Goal: Task Accomplishment & Management: Manage account settings

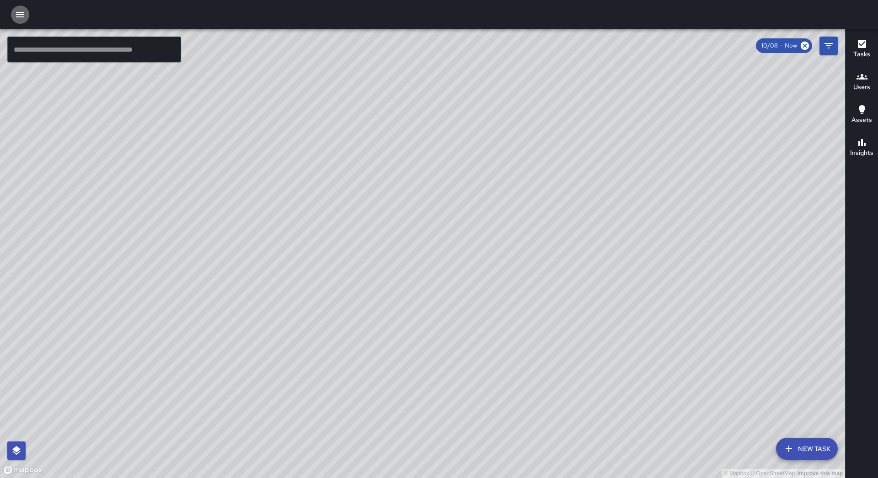
click at [20, 19] on icon "button" at bounding box center [20, 14] width 11 height 11
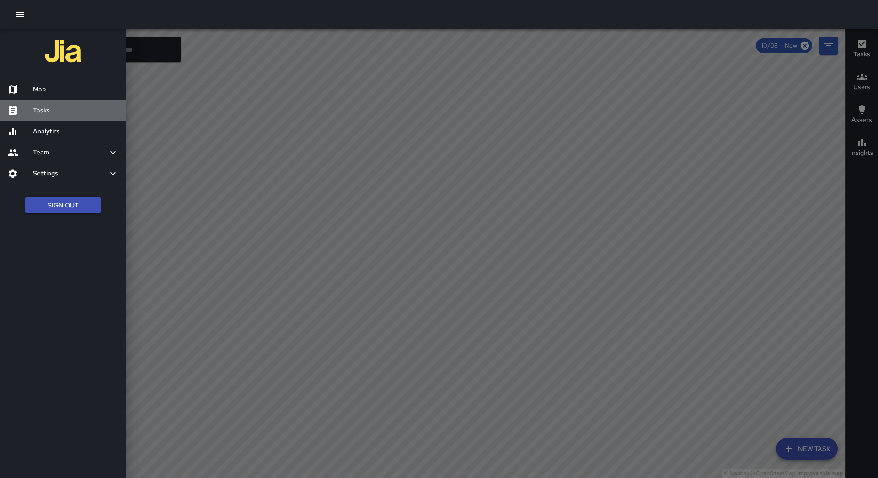
click at [63, 110] on h6 "Tasks" at bounding box center [75, 111] width 85 height 10
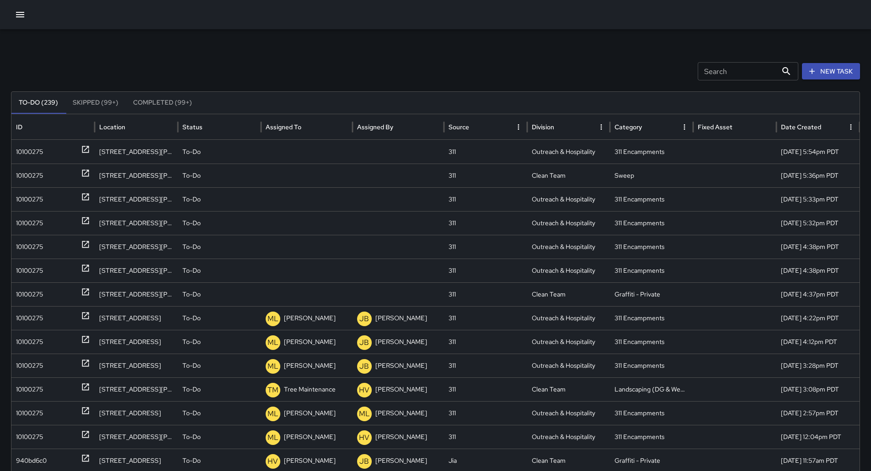
click at [306, 131] on button "Sort" at bounding box center [308, 127] width 13 height 13
click at [50, 149] on div "10100275" at bounding box center [53, 151] width 74 height 23
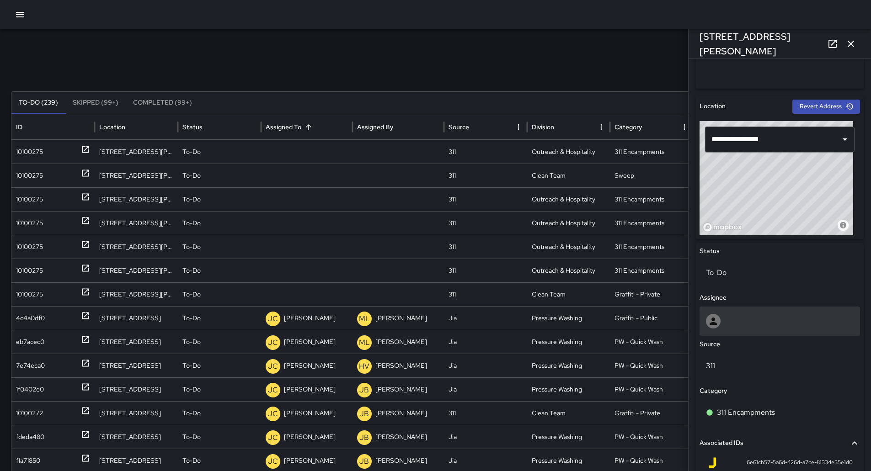
scroll to position [320, 0]
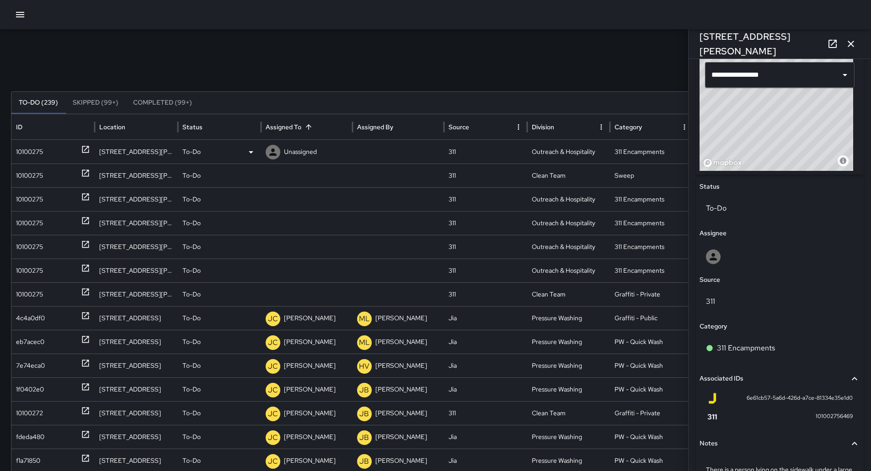
click at [305, 148] on p "Unassigned" at bounding box center [300, 151] width 33 height 23
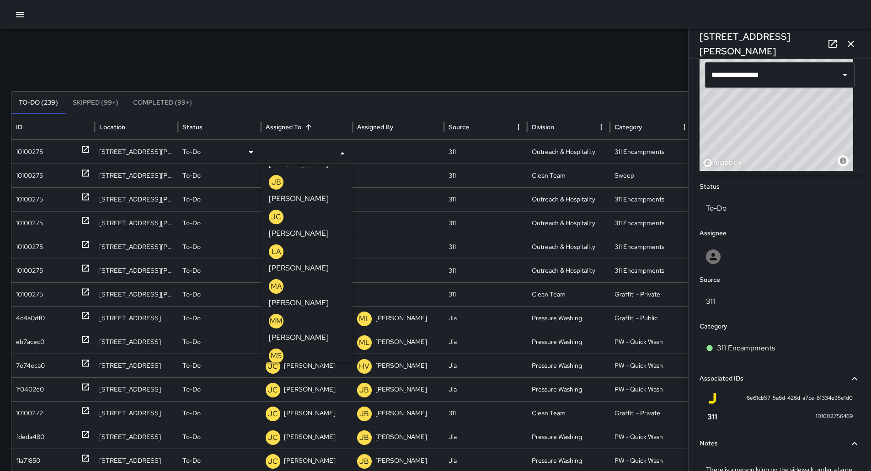
scroll to position [366, 0]
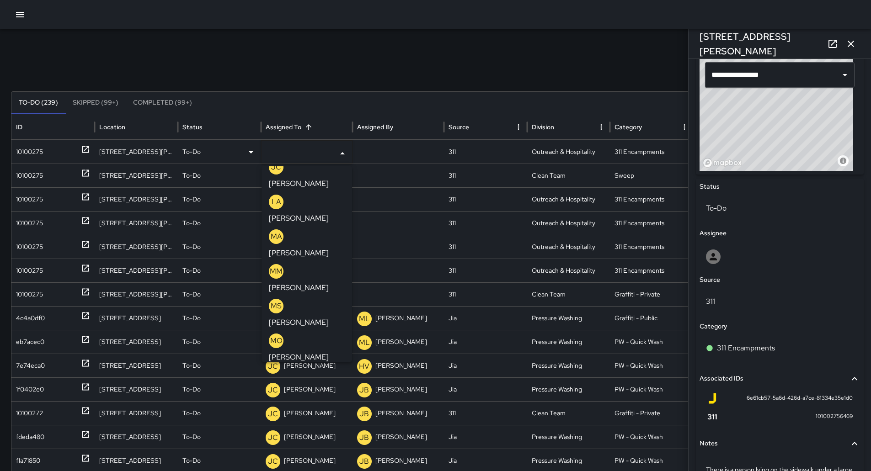
drag, startPoint x: 314, startPoint y: 199, endPoint x: 305, endPoint y: 198, distance: 8.7
click at [313, 387] on p "[PERSON_NAME]" at bounding box center [299, 392] width 60 height 11
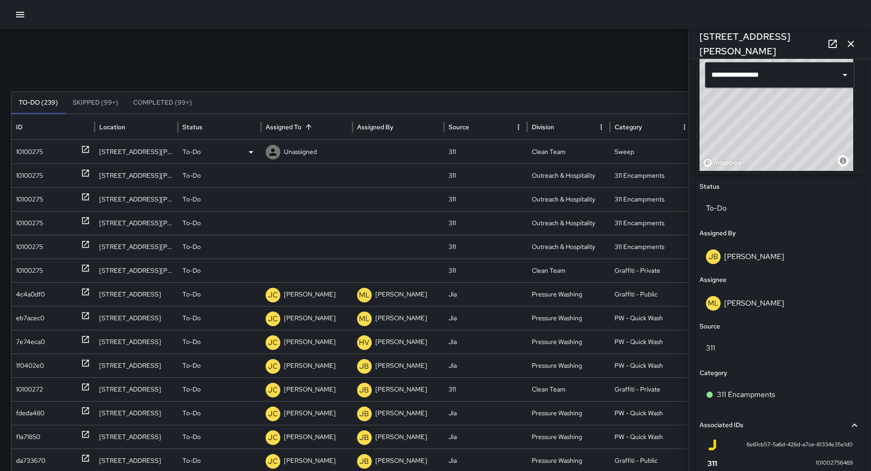
click at [42, 155] on div "10100275" at bounding box center [29, 151] width 27 height 23
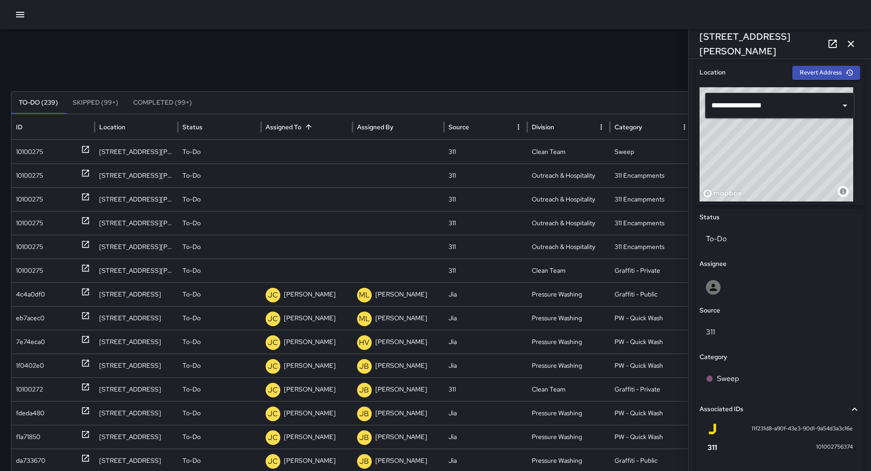
scroll to position [168, 0]
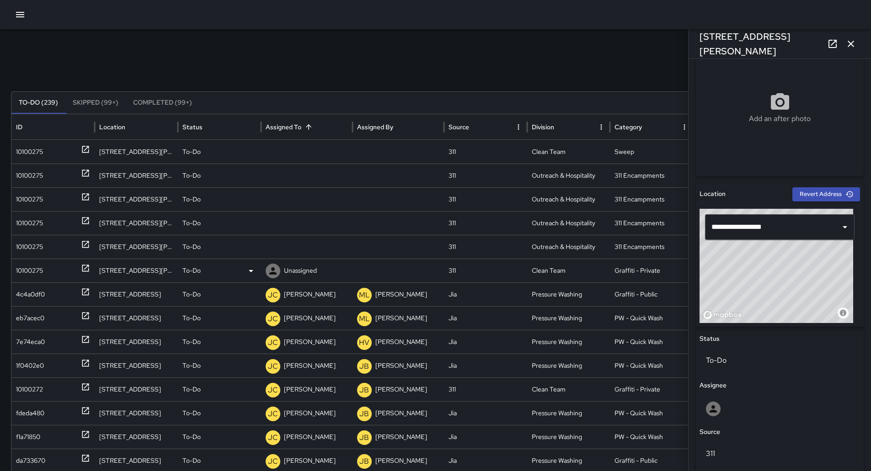
click at [28, 262] on div "10100275" at bounding box center [29, 270] width 27 height 23
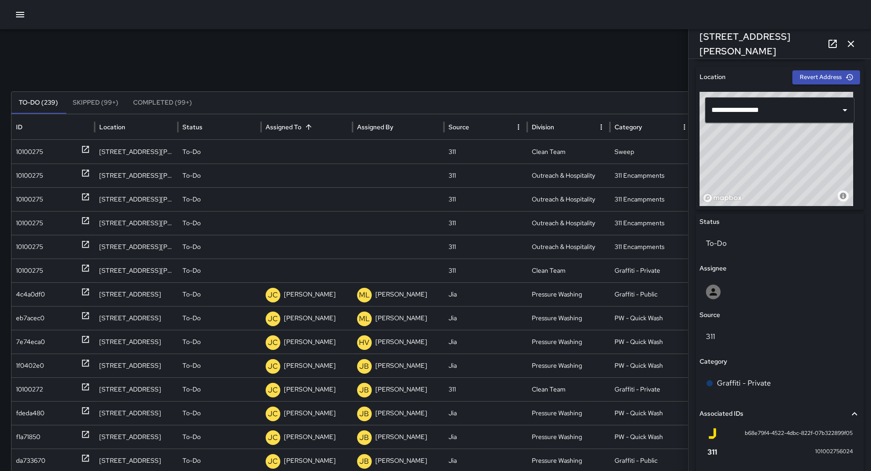
scroll to position [213, 0]
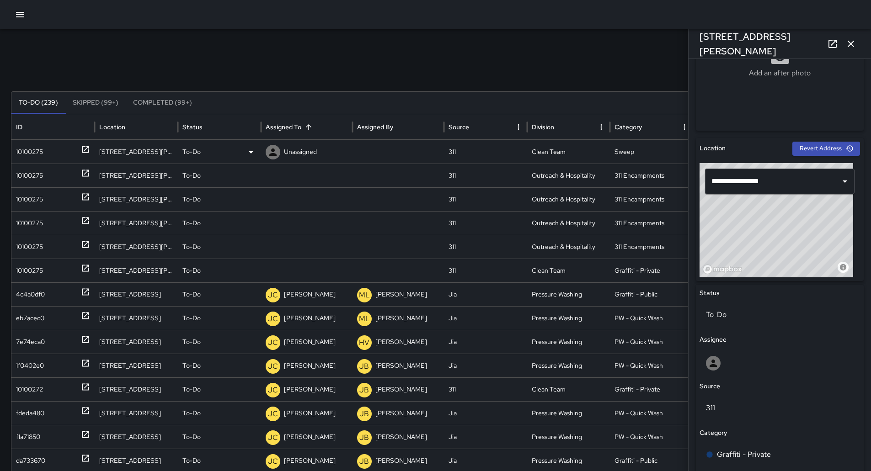
click at [37, 152] on div "10100275" at bounding box center [29, 151] width 27 height 23
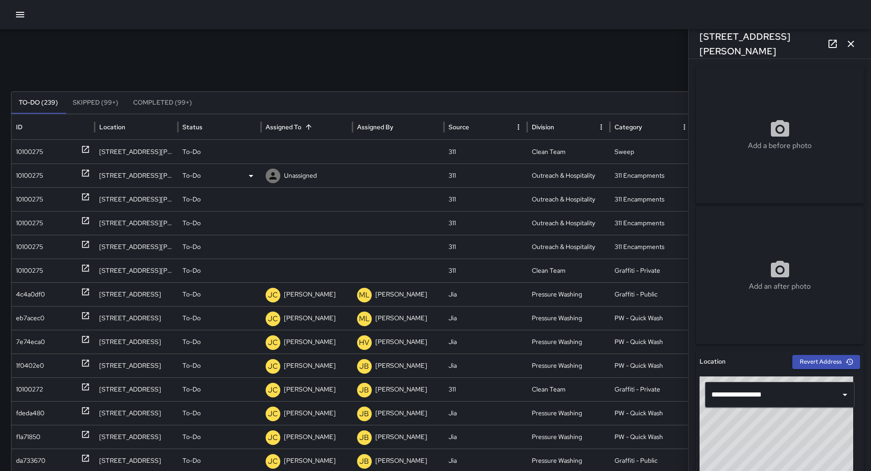
click at [38, 171] on div "10100275" at bounding box center [29, 175] width 27 height 23
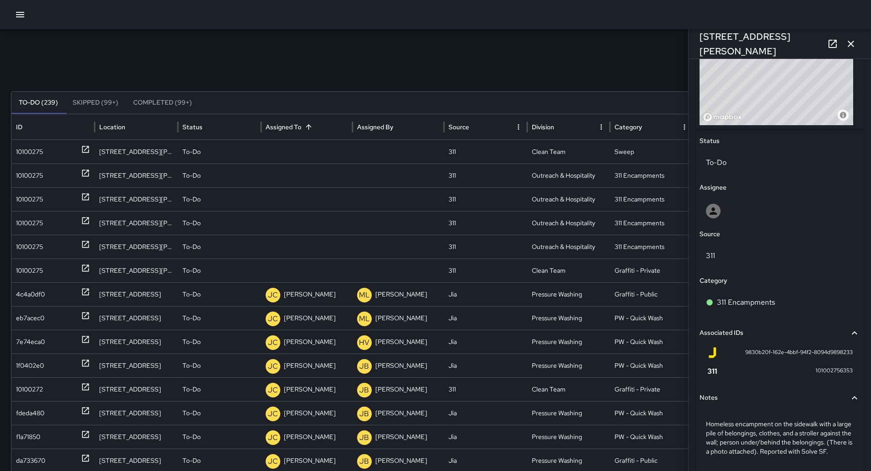
scroll to position [406, 0]
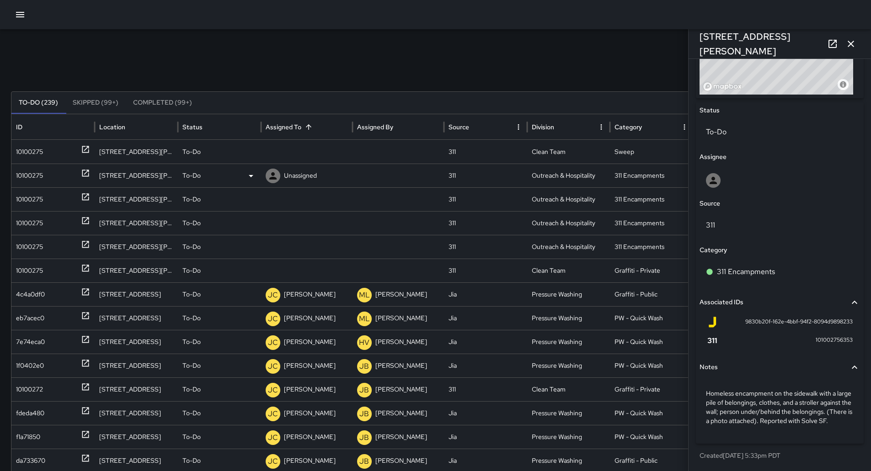
click at [316, 181] on p "Unassigned" at bounding box center [300, 175] width 33 height 23
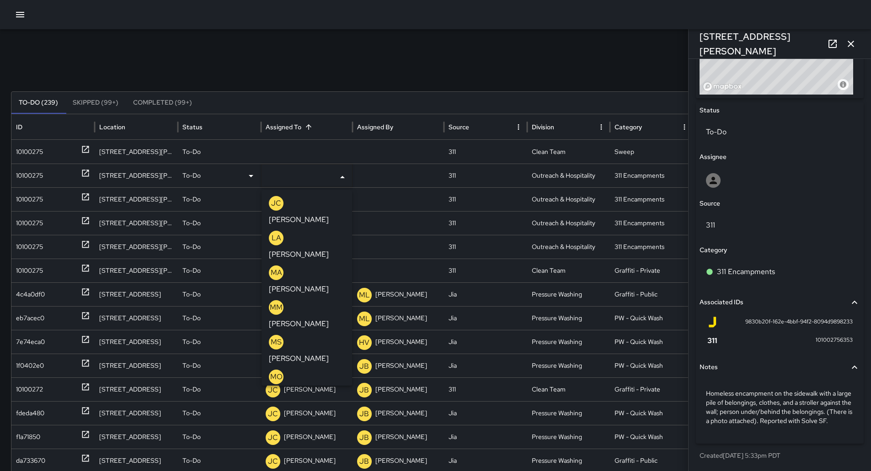
scroll to position [366, 0]
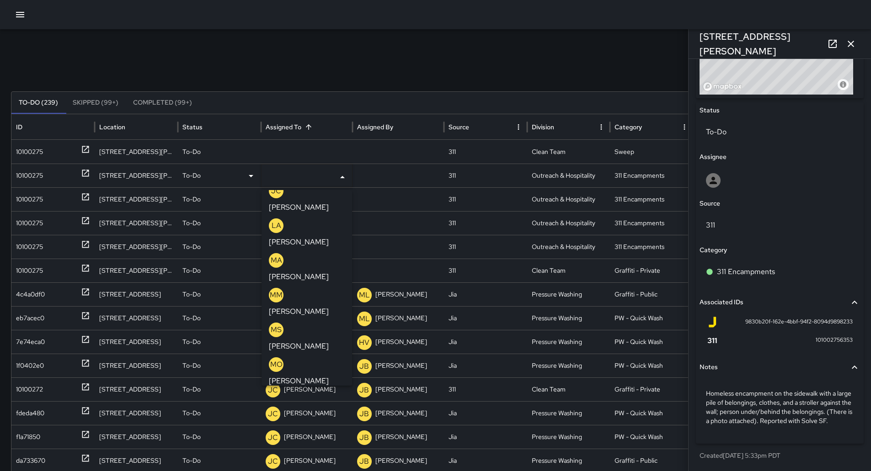
click at [294, 411] on p "[PERSON_NAME]" at bounding box center [299, 416] width 60 height 11
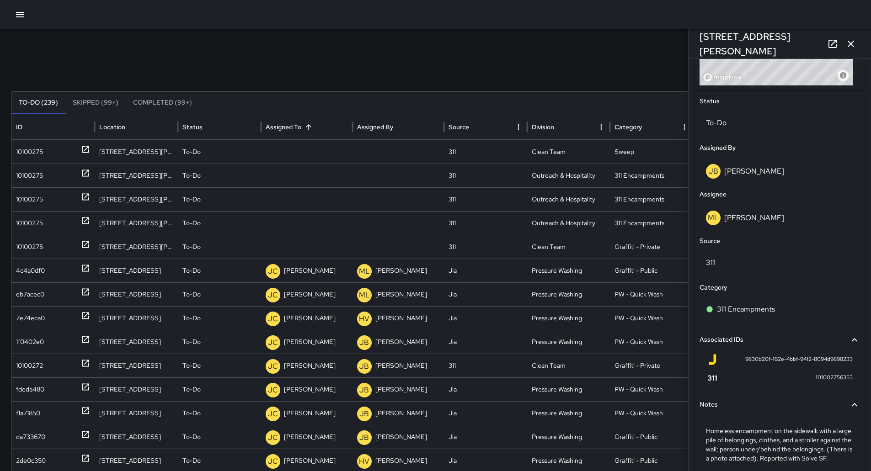
click at [853, 43] on icon "button" at bounding box center [850, 43] width 11 height 11
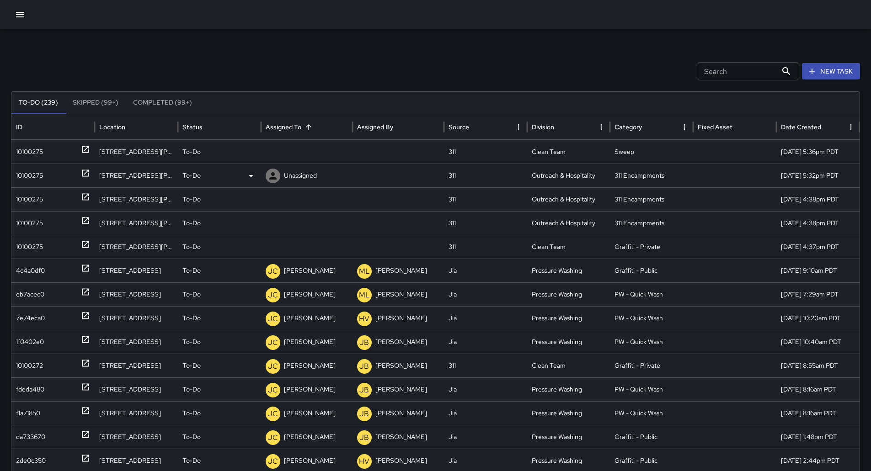
click at [21, 175] on div "10100275" at bounding box center [29, 175] width 27 height 23
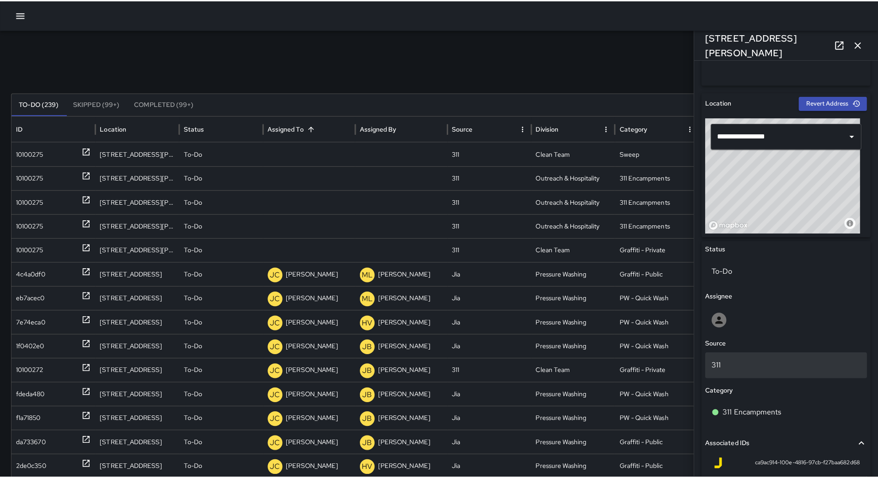
scroll to position [406, 0]
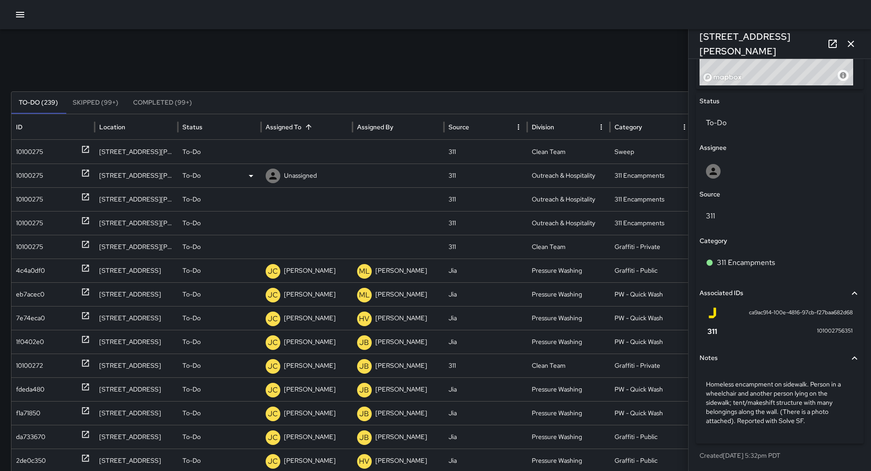
click at [238, 174] on div "To-Do" at bounding box center [219, 175] width 74 height 23
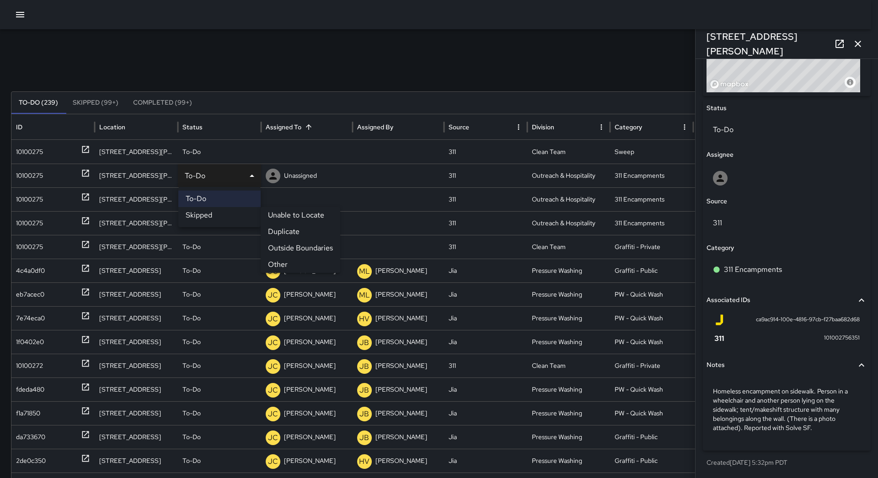
click at [273, 229] on li "Duplicate" at bounding box center [301, 232] width 80 height 16
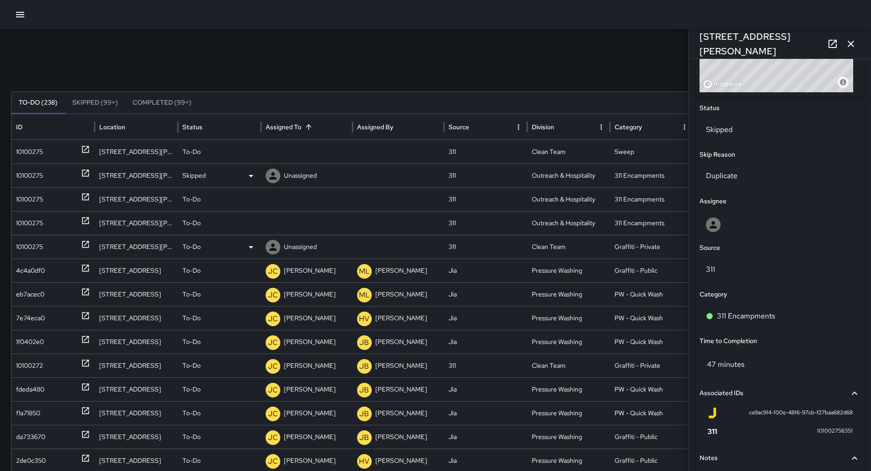
scroll to position [406, 0]
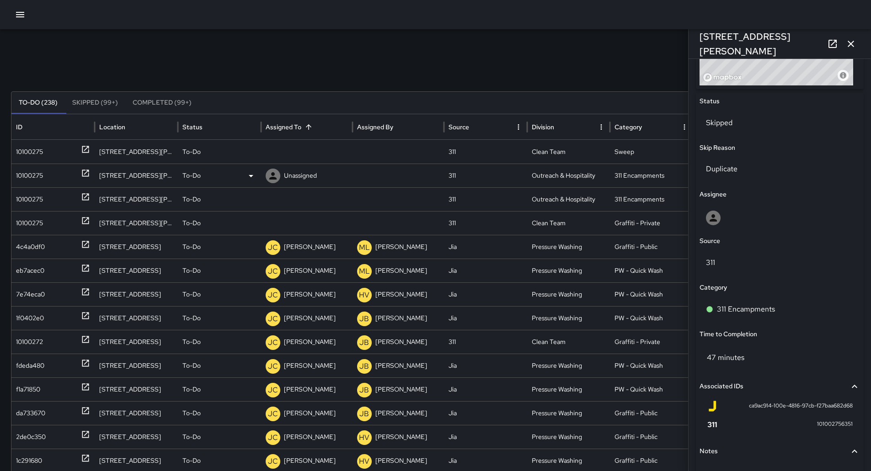
click at [80, 181] on div "10100275" at bounding box center [53, 175] width 74 height 23
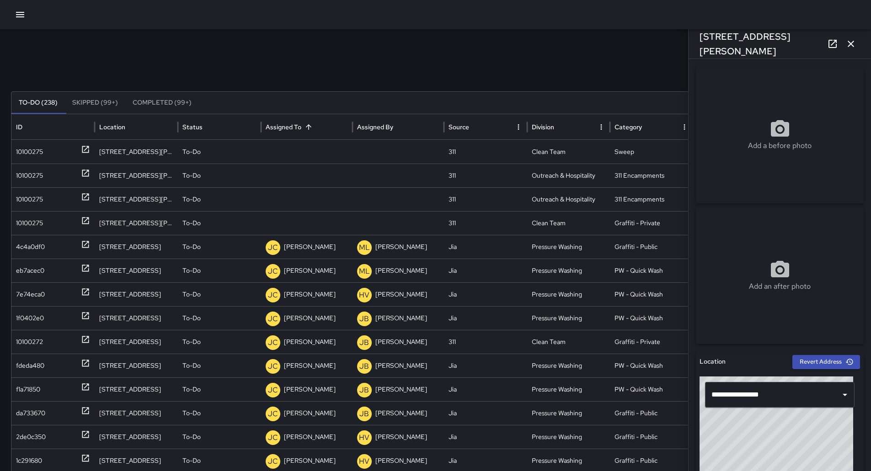
scroll to position [366, 0]
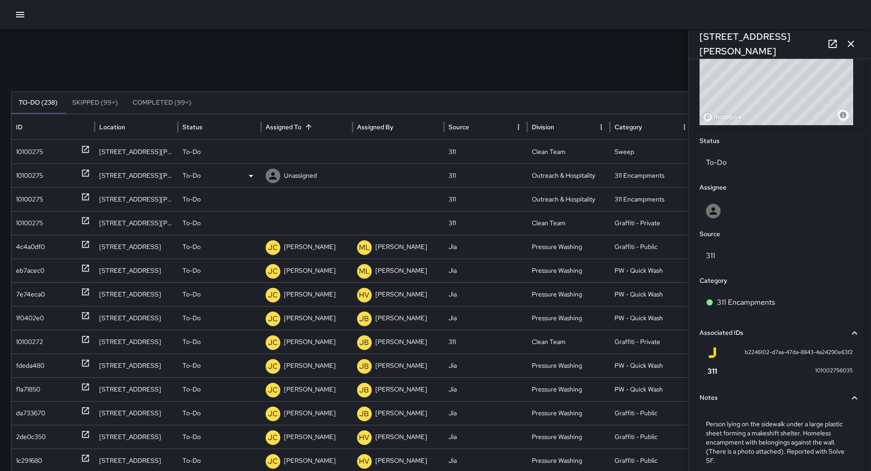
click at [241, 176] on div "To-Do" at bounding box center [219, 175] width 74 height 23
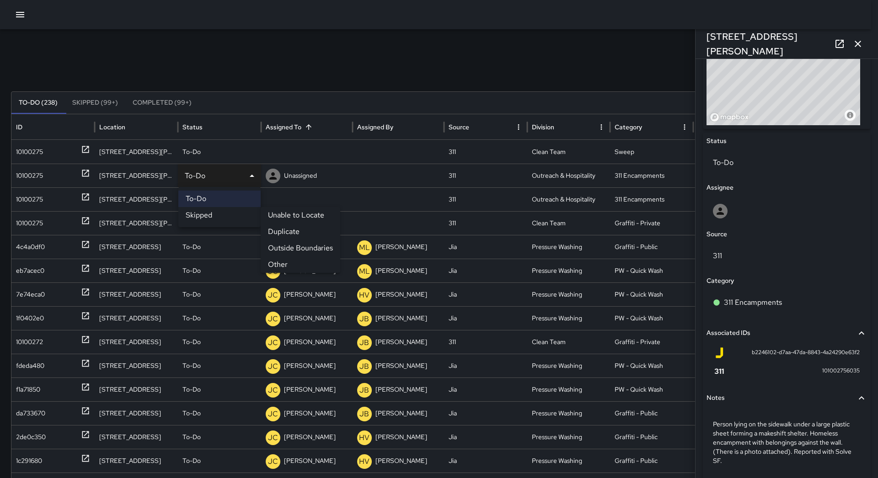
click at [288, 235] on li "Duplicate" at bounding box center [301, 232] width 80 height 16
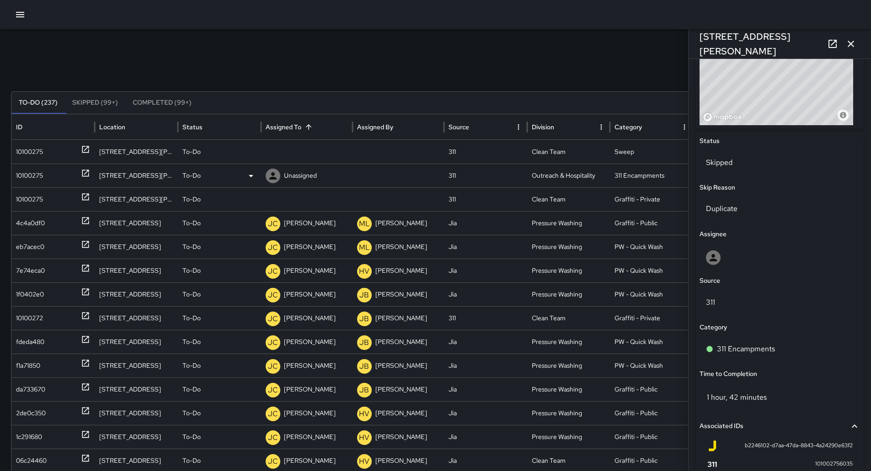
click at [28, 174] on div "10100275" at bounding box center [29, 175] width 27 height 23
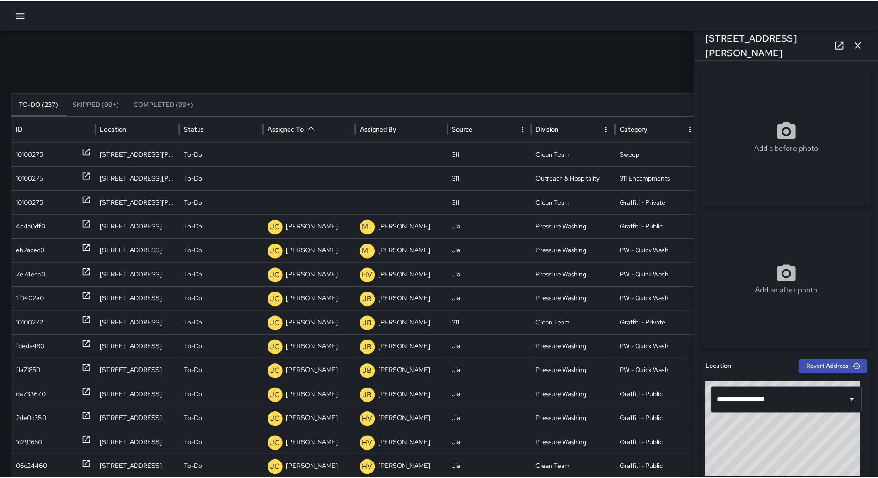
scroll to position [396, 0]
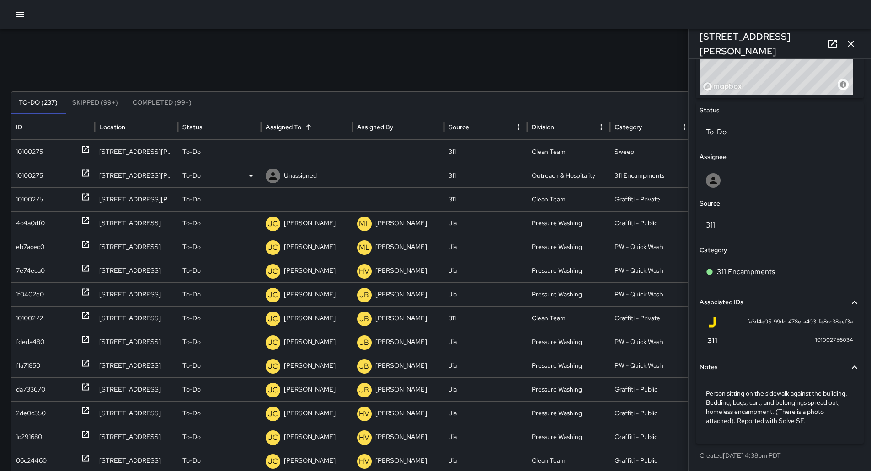
click at [245, 175] on icon at bounding box center [250, 176] width 11 height 11
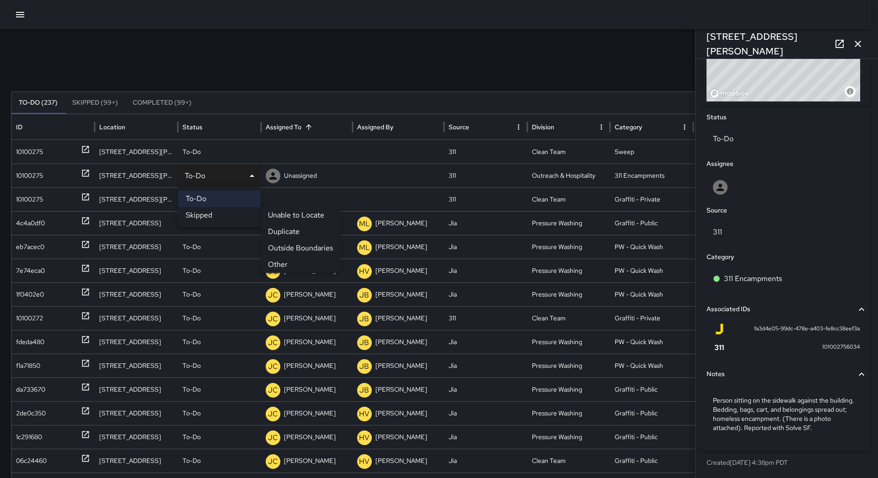
click at [283, 229] on li "Duplicate" at bounding box center [301, 232] width 80 height 16
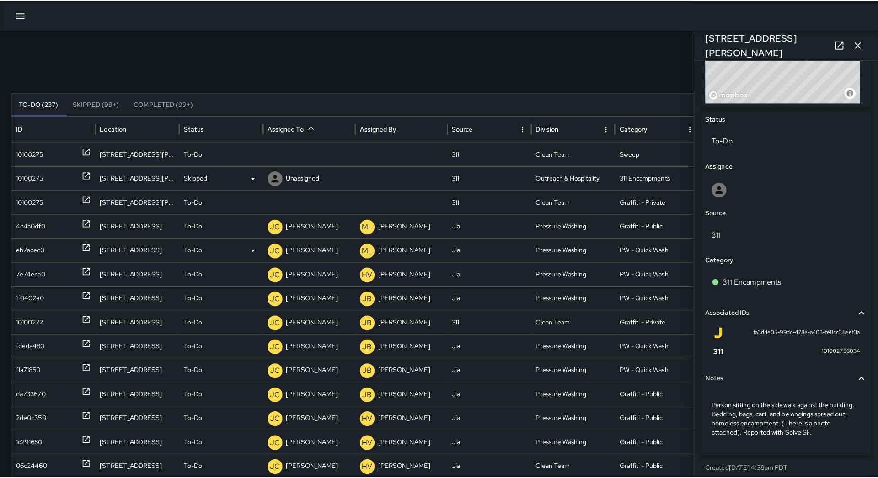
scroll to position [396, 0]
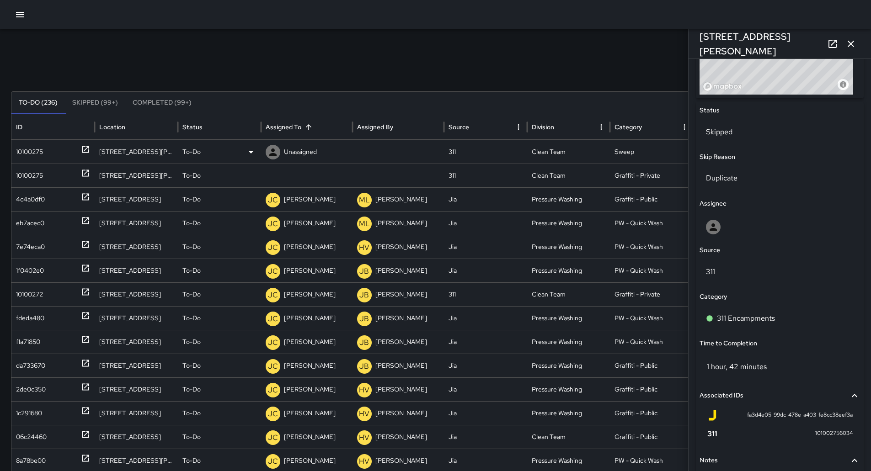
click at [53, 155] on div "10100275" at bounding box center [53, 151] width 74 height 23
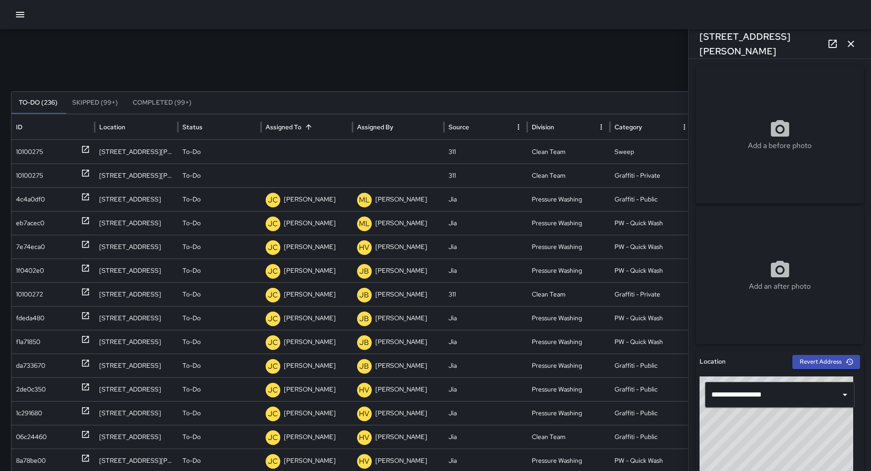
click at [22, 4] on div at bounding box center [435, 14] width 871 height 29
click at [20, 9] on button "button" at bounding box center [20, 14] width 18 height 18
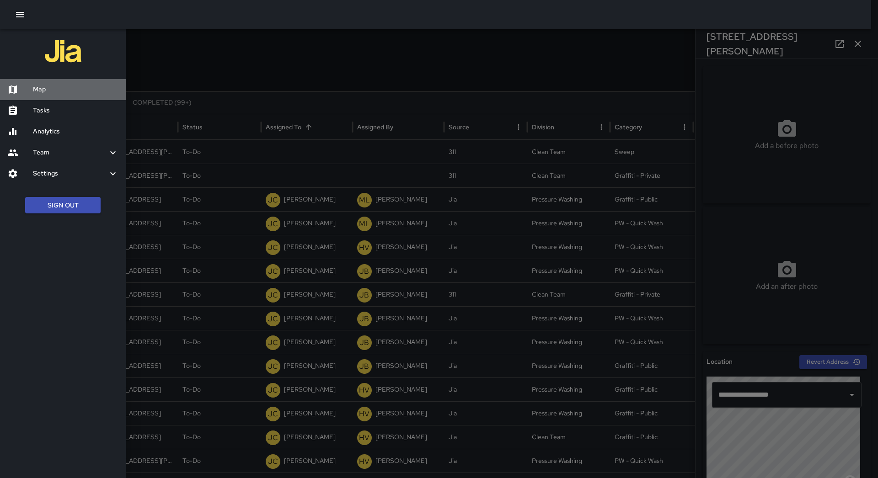
click at [70, 91] on h6 "Map" at bounding box center [75, 90] width 85 height 10
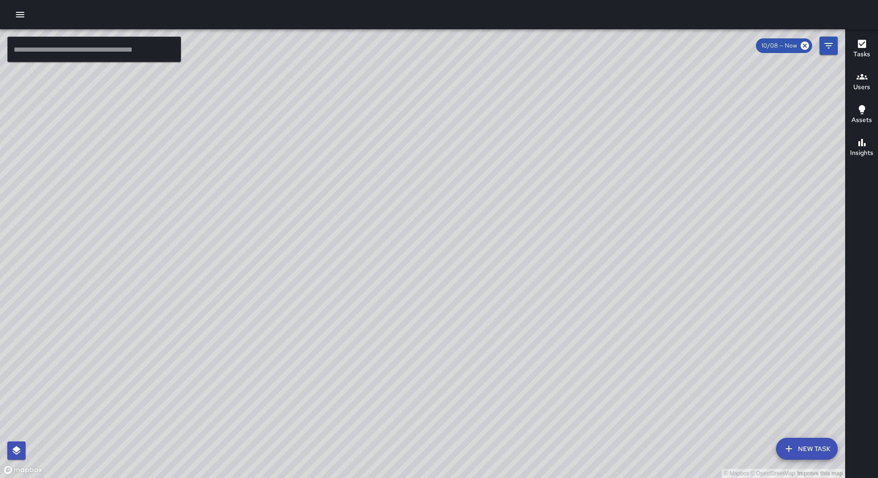
click at [21, 17] on icon "button" at bounding box center [20, 14] width 8 height 5
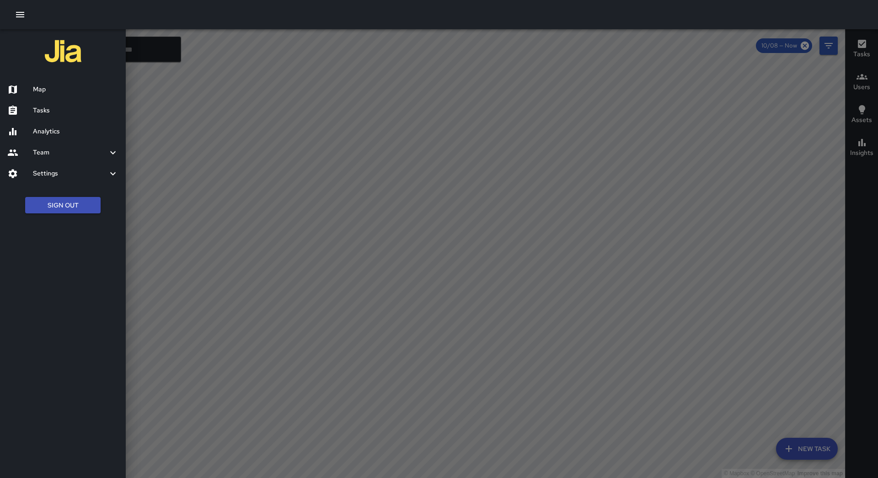
click at [64, 102] on div "Tasks" at bounding box center [63, 110] width 126 height 21
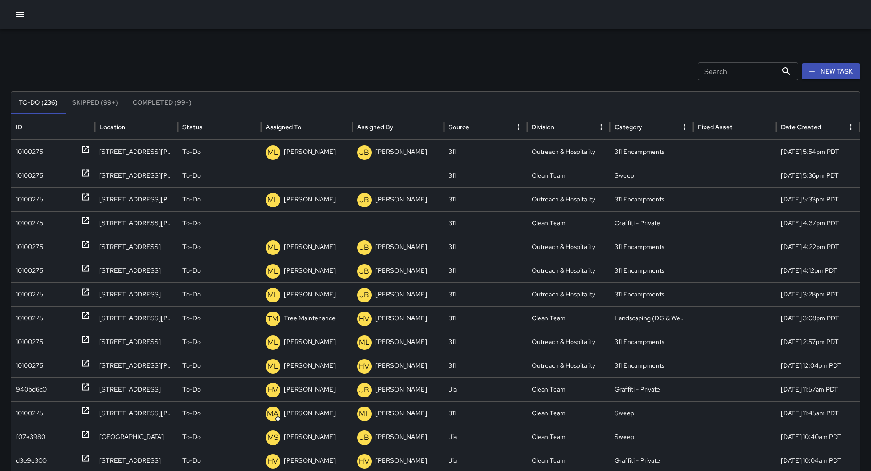
click at [313, 124] on button "Sort" at bounding box center [308, 127] width 13 height 13
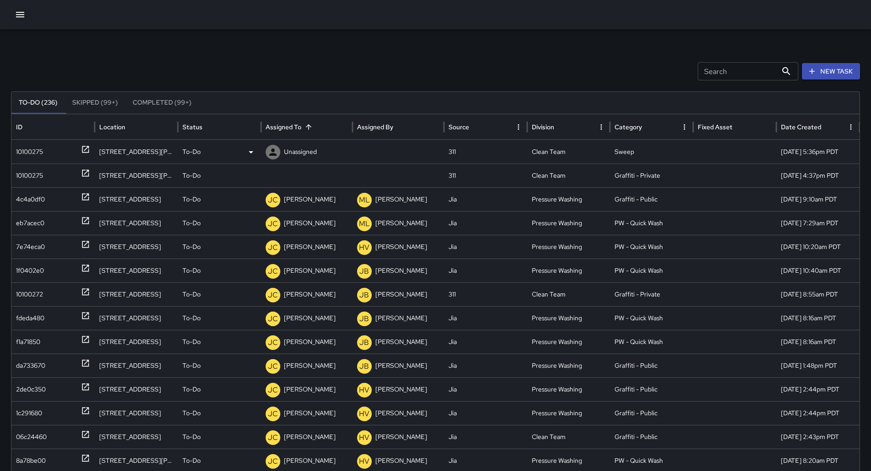
click at [24, 152] on div "10100275" at bounding box center [29, 151] width 27 height 23
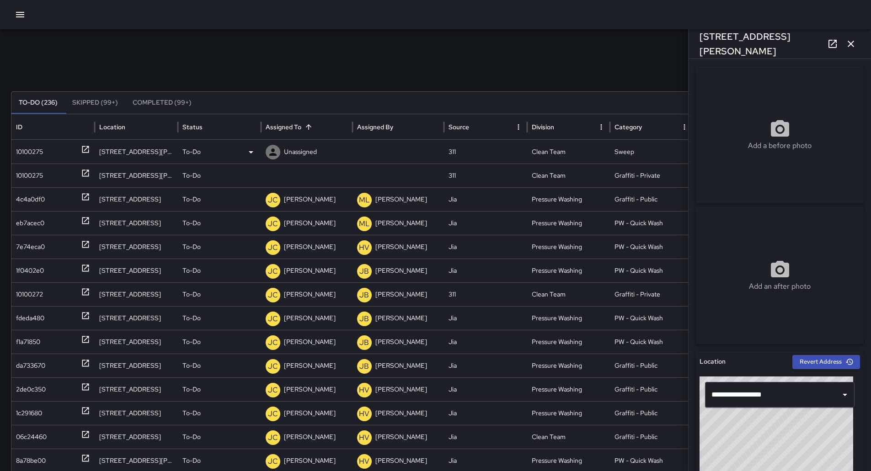
click at [318, 157] on div "Unassigned" at bounding box center [307, 151] width 82 height 23
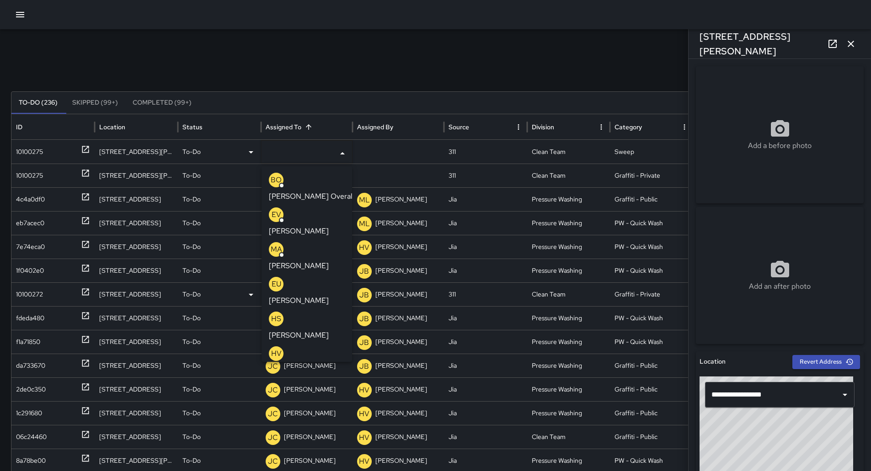
drag, startPoint x: 313, startPoint y: 289, endPoint x: 249, endPoint y: 272, distance: 66.3
click at [312, 347] on div "HV [PERSON_NAME]" at bounding box center [307, 361] width 76 height 29
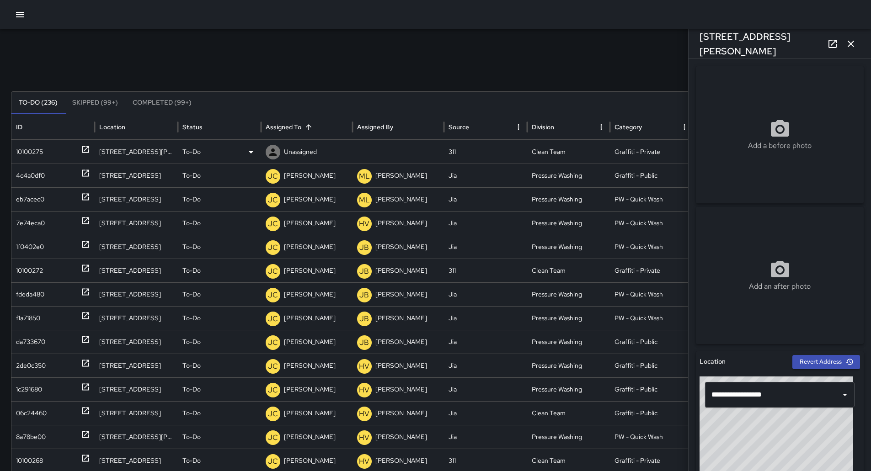
click at [297, 155] on p "Unassigned" at bounding box center [300, 151] width 33 height 23
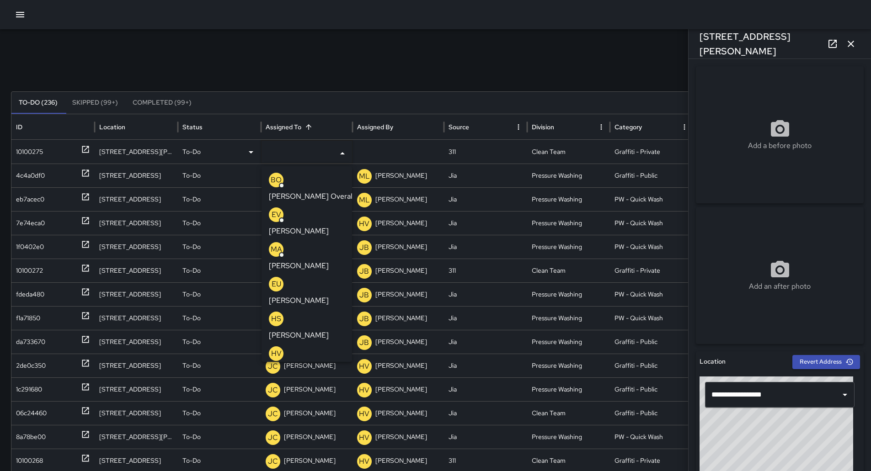
click at [317, 365] on p "[PERSON_NAME]" at bounding box center [299, 370] width 60 height 11
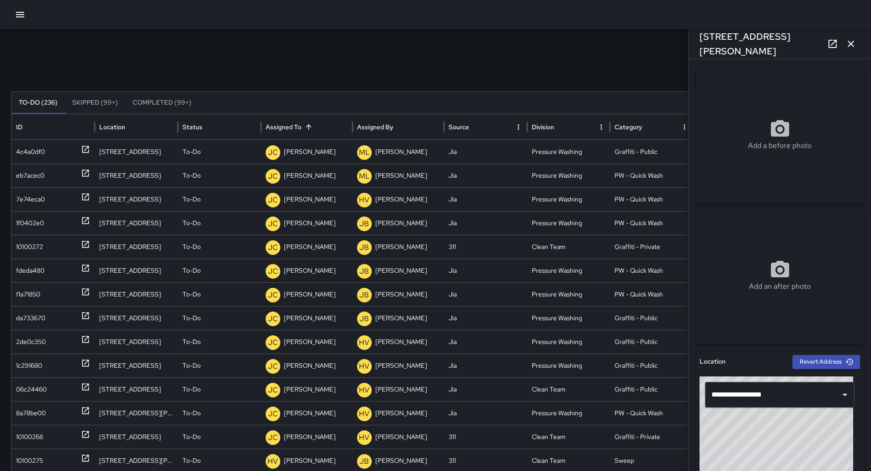
click at [10, 8] on div at bounding box center [435, 14] width 871 height 29
click at [20, 16] on icon "button" at bounding box center [20, 14] width 11 height 11
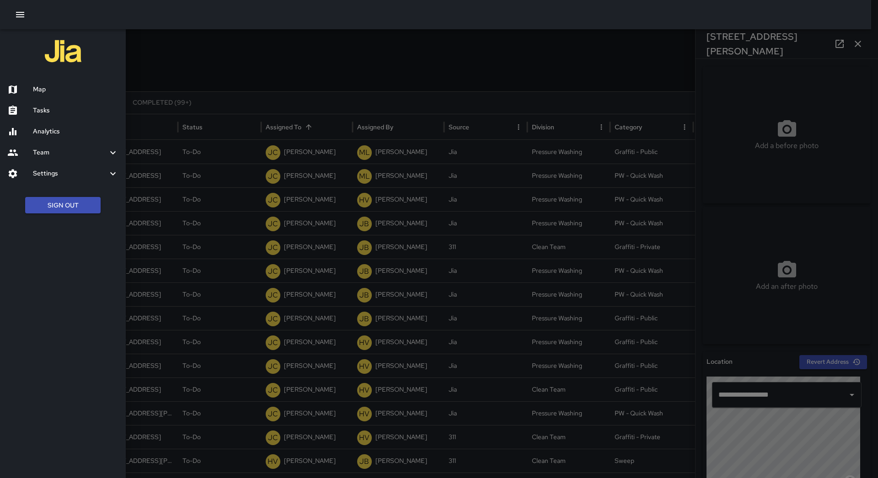
click at [43, 89] on h6 "Map" at bounding box center [75, 90] width 85 height 10
